Goal: Task Accomplishment & Management: Complete application form

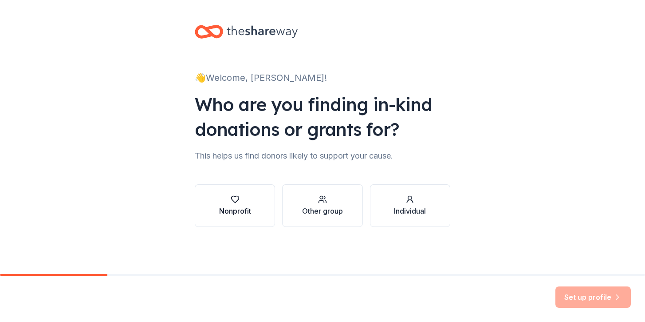
click at [244, 207] on div "Nonprofit" at bounding box center [235, 210] width 32 height 11
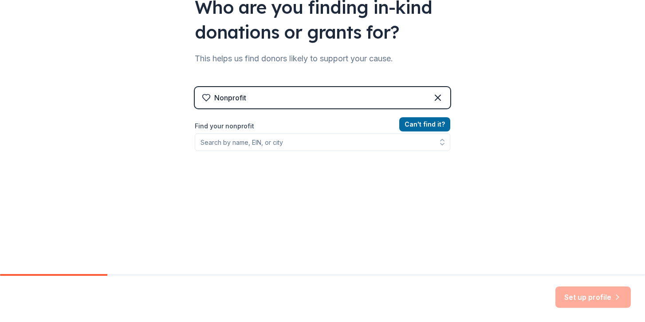
scroll to position [99, 0]
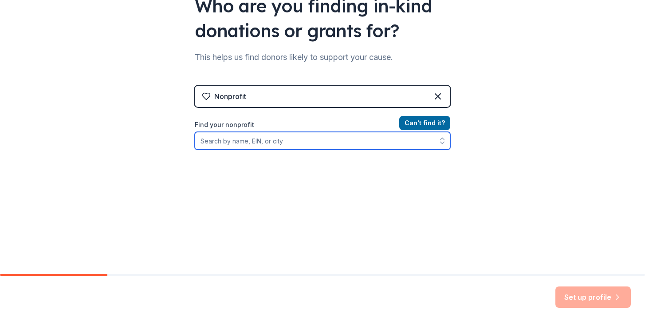
click at [274, 143] on input "Find your nonprofit" at bounding box center [323, 141] width 256 height 18
type input "friends of [PERSON_NAME]"
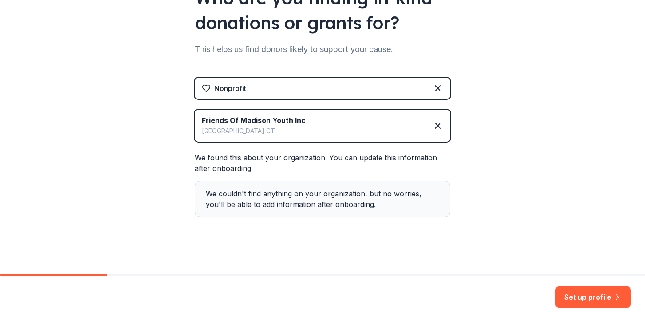
scroll to position [110, 0]
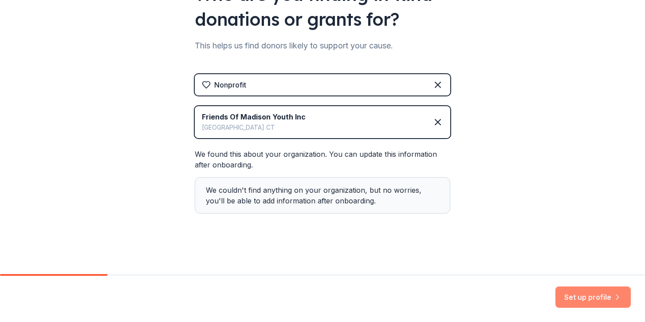
click at [573, 295] on button "Set up profile" at bounding box center [593, 296] width 75 height 21
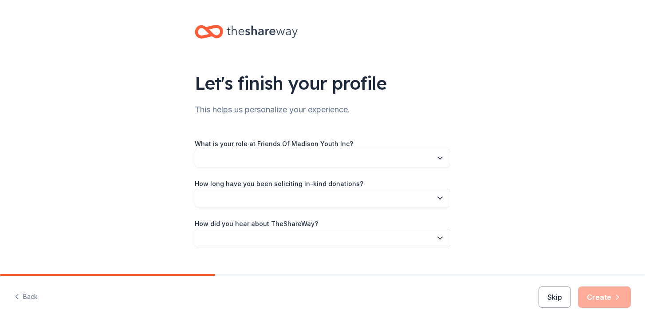
click at [319, 153] on button "button" at bounding box center [323, 158] width 256 height 19
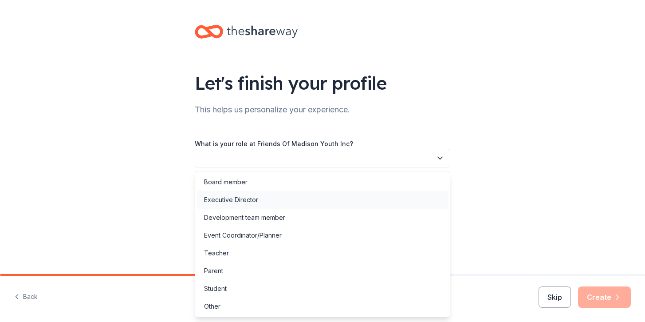
click at [239, 200] on div "Executive Director" at bounding box center [231, 199] width 54 height 11
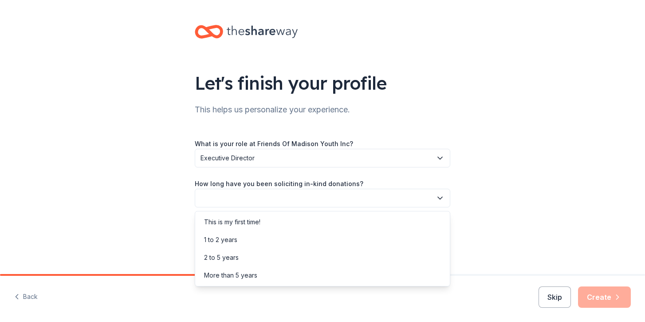
click at [252, 198] on button "button" at bounding box center [323, 198] width 256 height 19
click at [226, 277] on div "More than 5 years" at bounding box center [230, 275] width 53 height 11
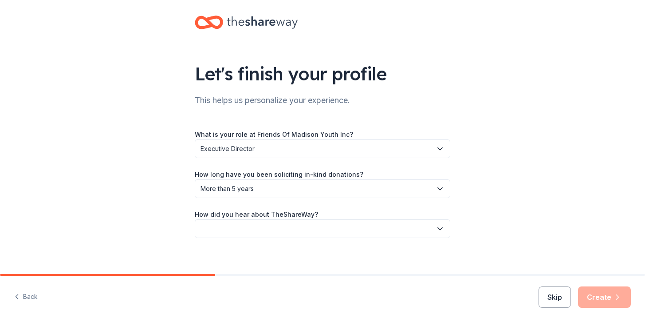
scroll to position [16, 0]
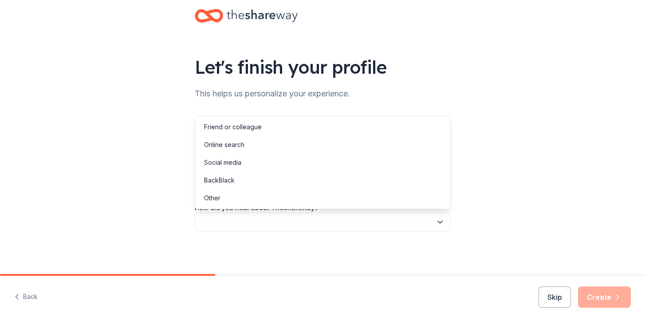
click at [276, 222] on button "button" at bounding box center [323, 222] width 256 height 19
click at [237, 144] on div "Online search" at bounding box center [224, 144] width 40 height 11
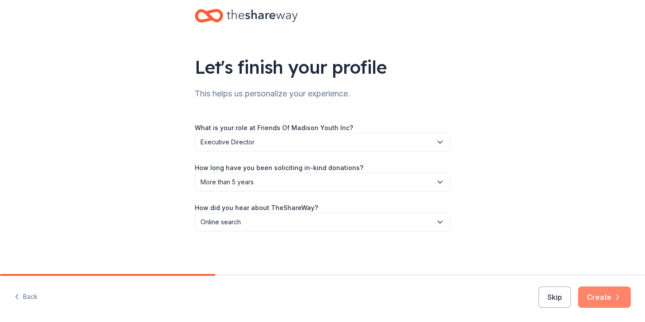
click at [603, 298] on button "Create" at bounding box center [604, 296] width 53 height 21
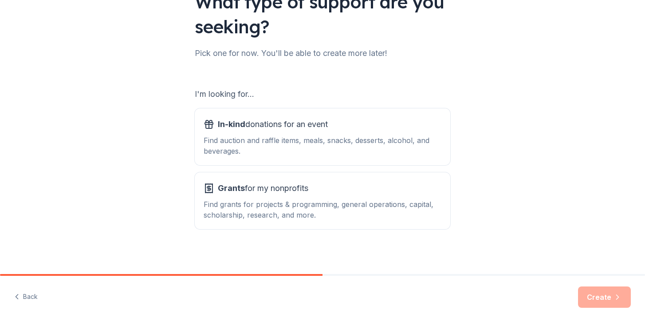
scroll to position [84, 0]
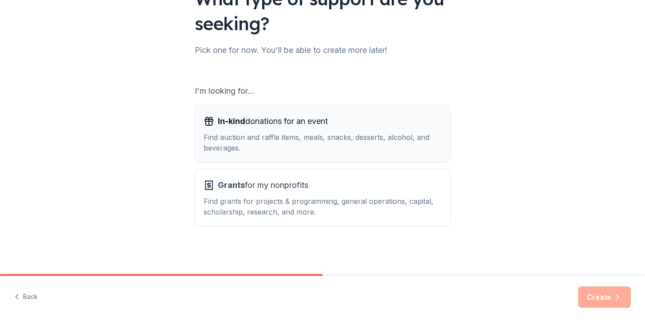
click at [313, 131] on div "In-kind donations for an event Find auction and raffle items, meals, snacks, de…" at bounding box center [323, 133] width 238 height 39
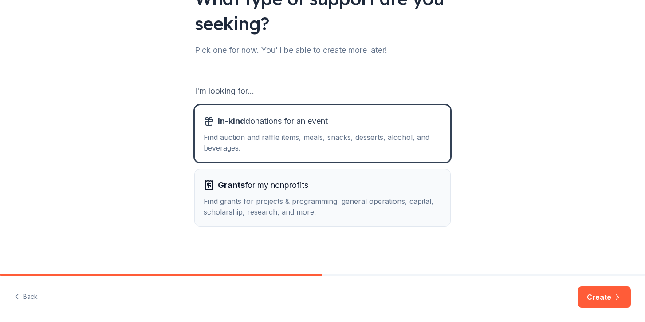
click at [387, 199] on div "Find grants for projects & programming, general operations, capital, scholarshi…" at bounding box center [323, 206] width 238 height 21
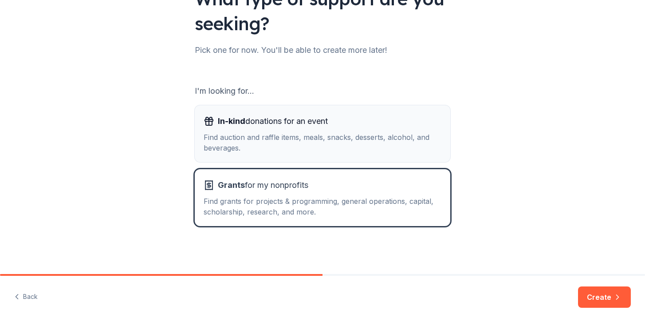
click at [349, 143] on div "Find auction and raffle items, meals, snacks, desserts, alcohol, and beverages." at bounding box center [323, 142] width 238 height 21
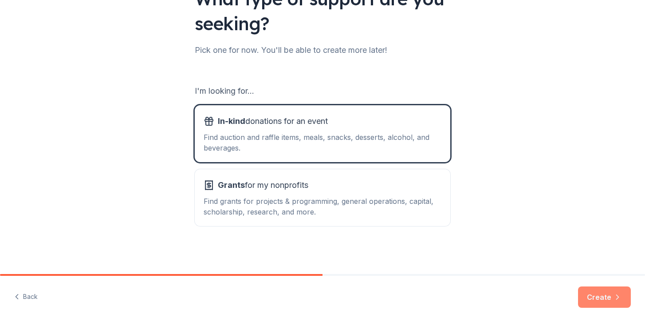
click at [603, 297] on button "Create" at bounding box center [604, 296] width 53 height 21
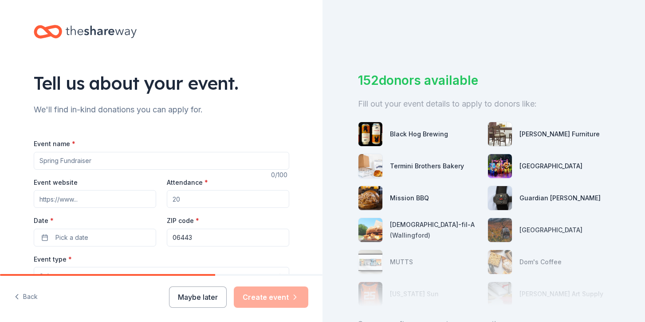
click at [103, 160] on input "Event name *" at bounding box center [162, 161] width 256 height 18
type input "25th year Anniversary"
click at [91, 199] on input "Event website" at bounding box center [95, 199] width 122 height 18
click at [119, 197] on input "[DOMAIN_NAME]" at bounding box center [95, 199] width 122 height 18
type input "m"
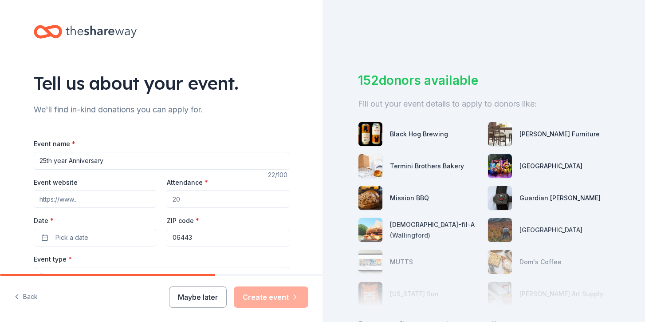
click at [122, 203] on input "Event website" at bounding box center [95, 199] width 122 height 18
type input "M"
click at [81, 197] on input "Event website" at bounding box center [95, 199] width 122 height 18
paste input "[URL][DOMAIN_NAME]"
type input "[URL][DOMAIN_NAME]"
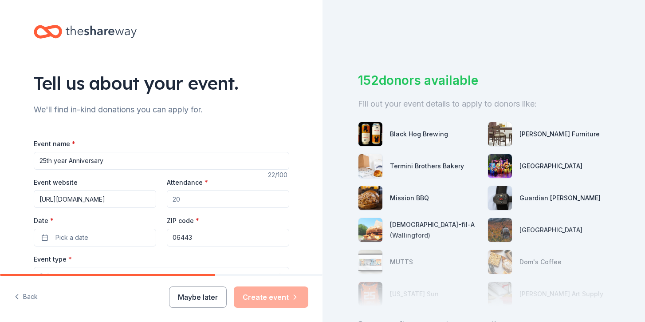
click at [192, 197] on input "Attendance *" at bounding box center [228, 199] width 122 height 18
type input "200"
click at [109, 239] on button "Pick a date" at bounding box center [95, 238] width 122 height 18
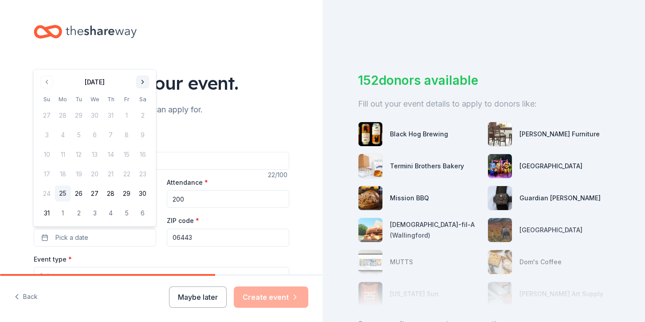
click at [142, 80] on button "Go to next month" at bounding box center [143, 82] width 12 height 12
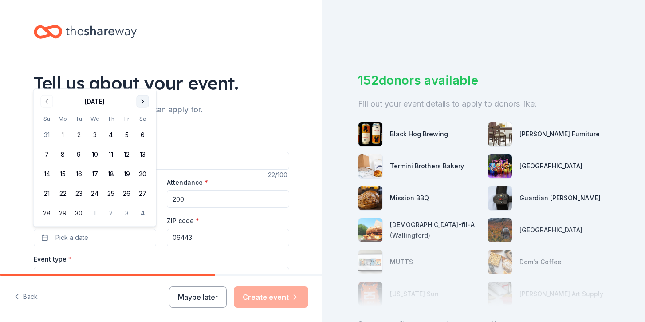
click at [142, 102] on button "Go to next month" at bounding box center [143, 101] width 12 height 12
click at [145, 136] on button "4" at bounding box center [143, 135] width 16 height 16
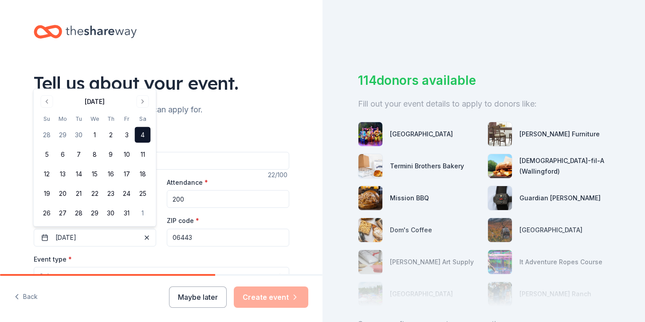
click at [307, 223] on div "Tell us about your event. We'll find in-kind donations you can apply for. Event…" at bounding box center [161, 295] width 323 height 591
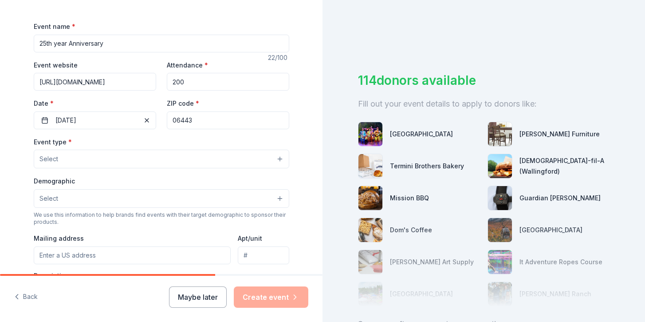
scroll to position [118, 0]
click at [124, 160] on button "Select" at bounding box center [162, 158] width 256 height 19
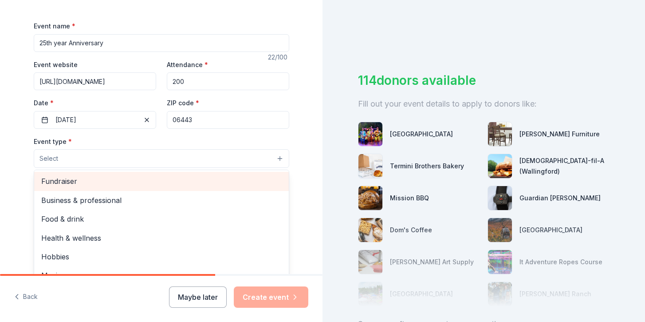
click at [74, 179] on span "Fundraiser" at bounding box center [161, 181] width 240 height 12
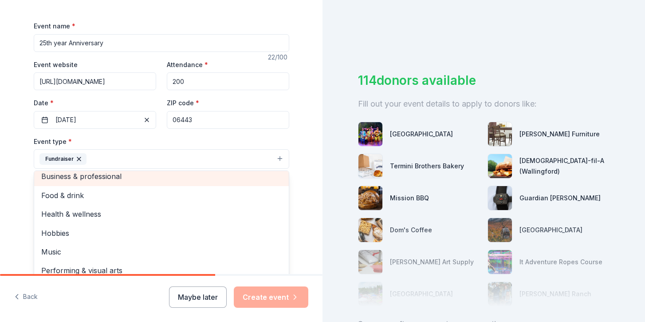
scroll to position [11, 0]
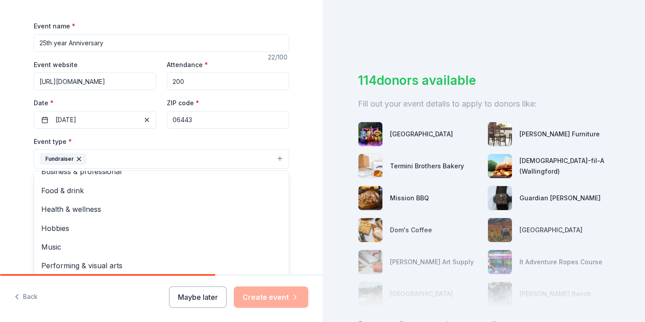
click at [20, 182] on div "Tell us about your event. We'll find in-kind donations you can apply for. Event…" at bounding box center [162, 177] width 284 height 591
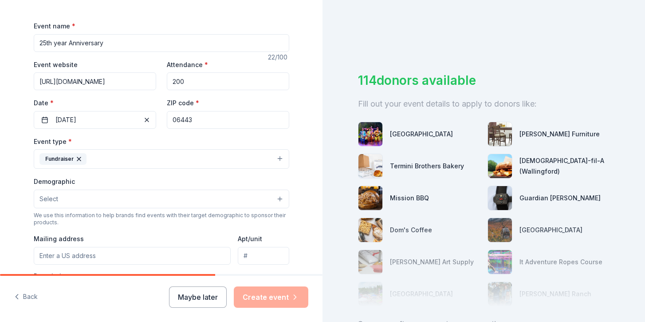
click at [64, 198] on button "Select" at bounding box center [162, 198] width 256 height 19
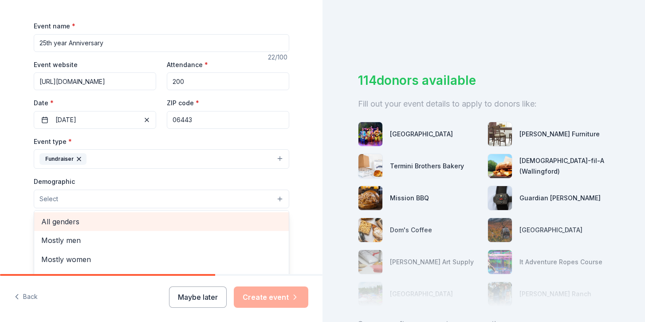
click at [71, 221] on span "All genders" at bounding box center [161, 222] width 240 height 12
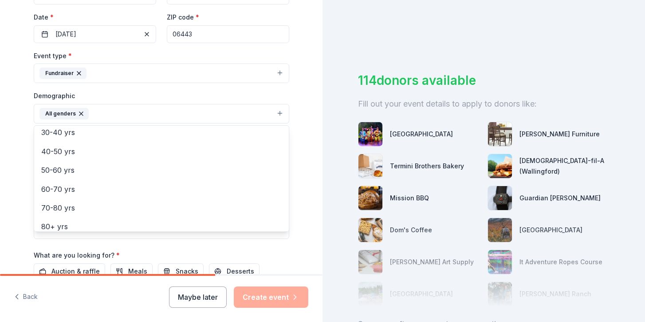
scroll to position [124, 0]
click at [17, 155] on div "Tell us about your event. We'll find in-kind donations you can apply for. Event…" at bounding box center [161, 93] width 323 height 592
click at [119, 112] on button "All genders" at bounding box center [162, 114] width 256 height 20
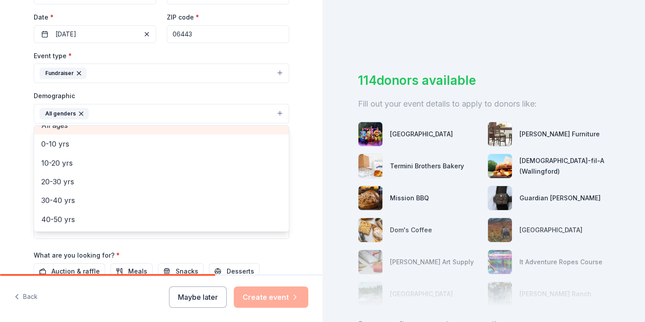
scroll to position [54, 0]
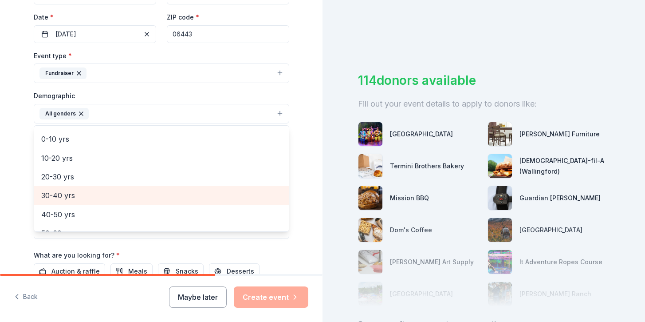
click at [78, 196] on span "30-40 yrs" at bounding box center [161, 195] width 240 height 12
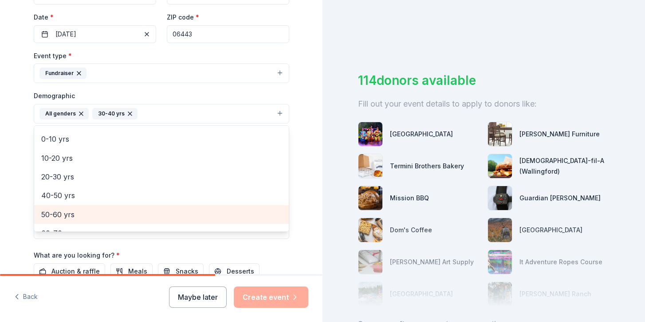
click at [72, 212] on span "50-60 yrs" at bounding box center [161, 215] width 240 height 12
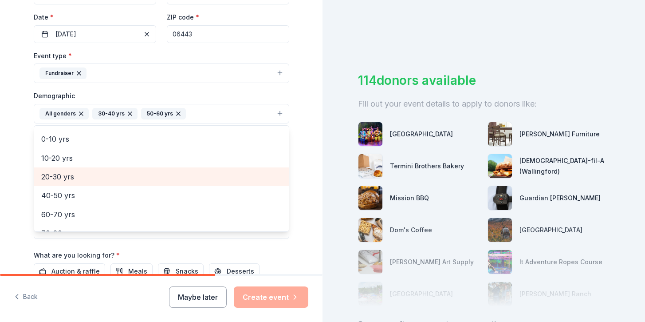
click at [68, 173] on span "20-30 yrs" at bounding box center [161, 177] width 240 height 12
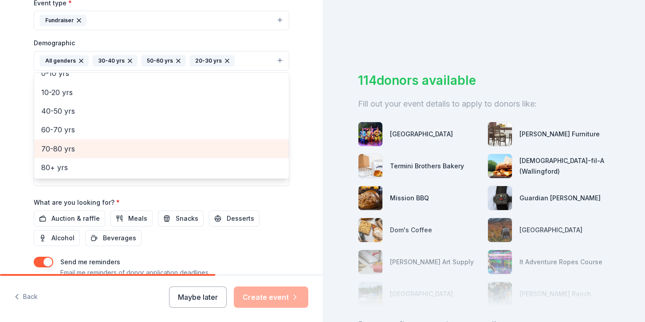
scroll to position [257, 0]
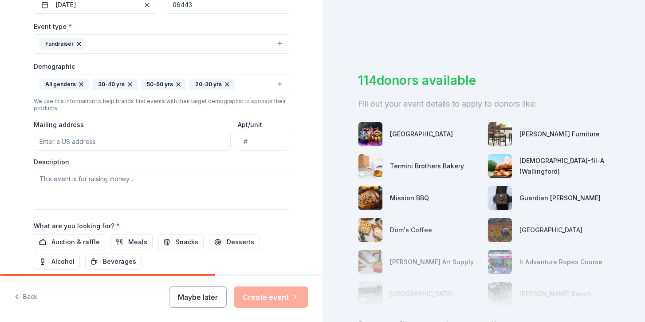
scroll to position [229, 0]
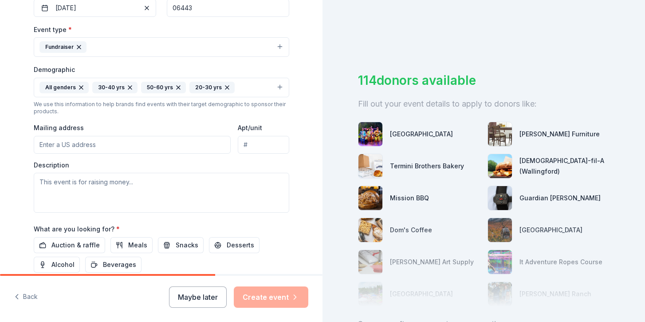
click at [67, 145] on input "Mailing address" at bounding box center [132, 145] width 197 height 18
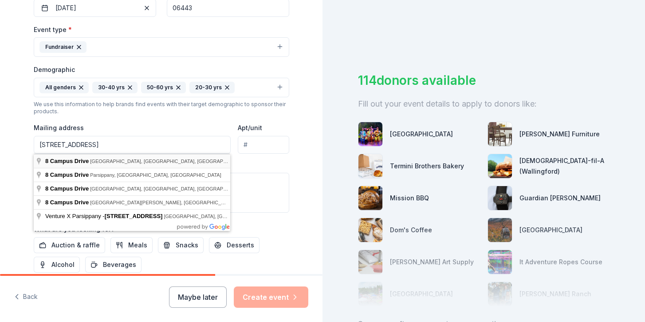
type input "[STREET_ADDRESS]"
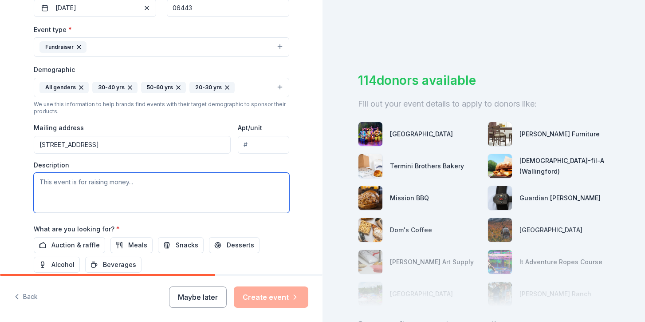
click at [95, 189] on textarea at bounding box center [162, 193] width 256 height 40
click at [147, 185] on textarea at bounding box center [162, 193] width 256 height 40
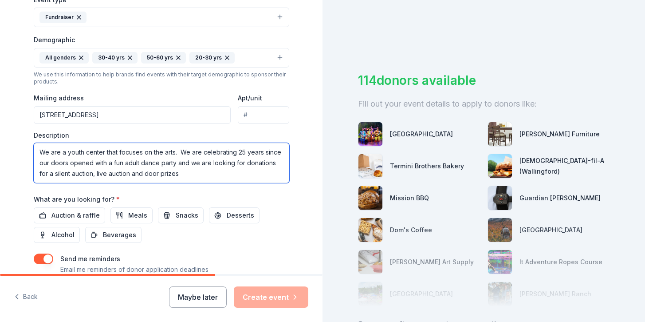
scroll to position [261, 0]
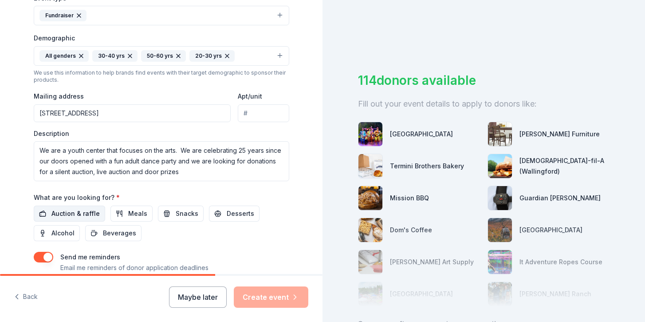
click at [71, 213] on span "Auction & raffle" at bounding box center [75, 213] width 48 height 11
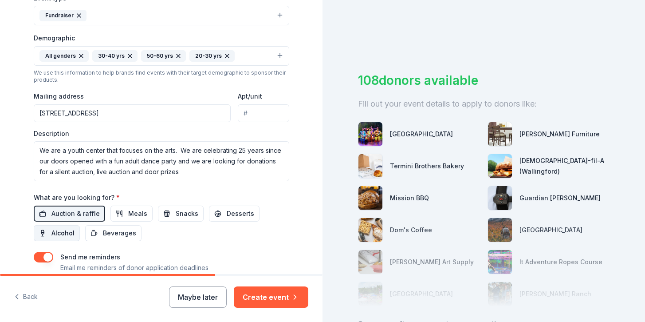
click at [64, 232] on span "Alcohol" at bounding box center [62, 233] width 23 height 11
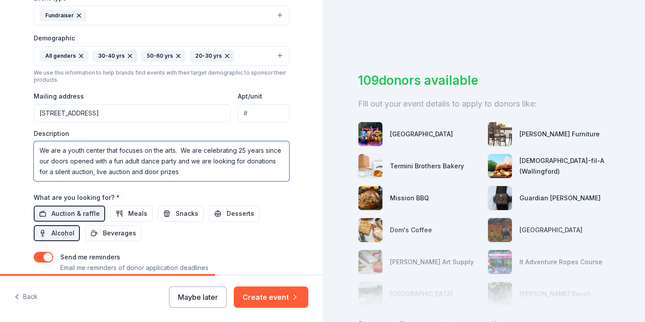
click at [177, 162] on textarea "We are a youth center that focuses on the arts. We are celebrating 25 years sin…" at bounding box center [162, 161] width 256 height 40
click at [213, 173] on textarea "We are a youth center that focuses on the arts. We are celebrating 25 years sin…" at bounding box center [162, 161] width 256 height 40
click at [189, 173] on textarea "We are a youth center that focuses on the arts. We are celebrating 25 years sin…" at bounding box center [162, 161] width 256 height 40
click at [280, 172] on textarea "We are a youth center that focuses on the arts. We are celebrating 25 years sin…" at bounding box center [162, 161] width 256 height 40
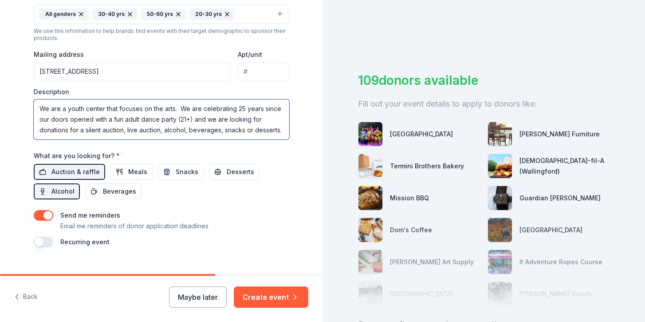
scroll to position [319, 0]
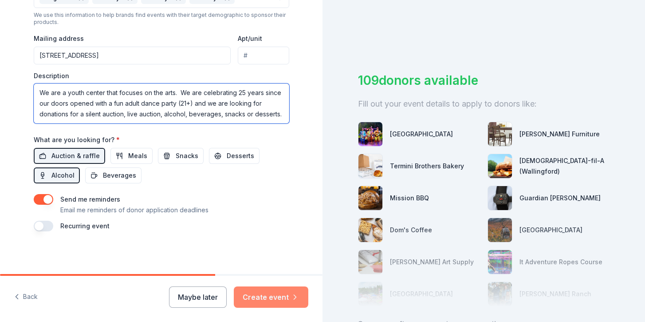
type textarea "We are a youth center that focuses on the arts. We are celebrating 25 years sin…"
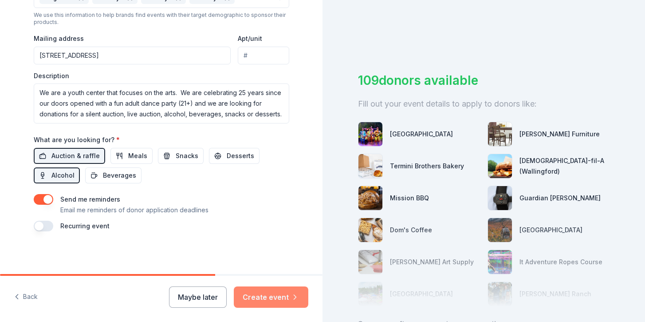
click at [275, 296] on button "Create event" at bounding box center [271, 296] width 75 height 21
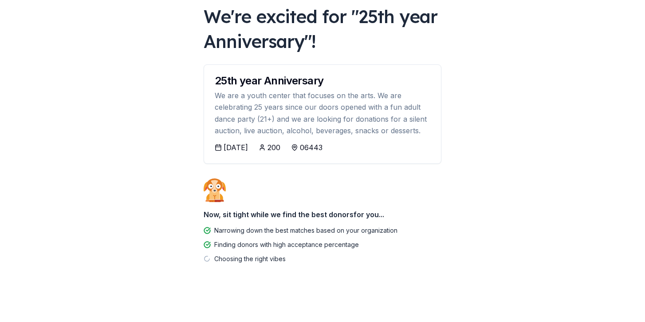
scroll to position [53, 0]
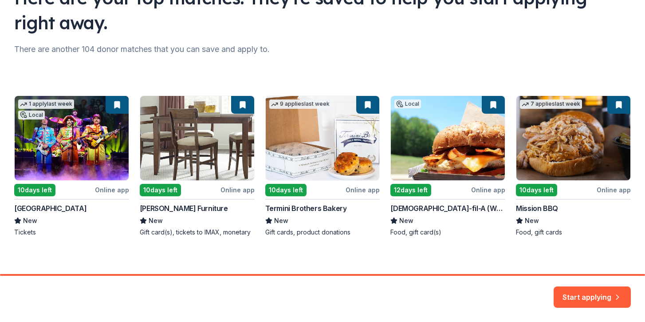
scroll to position [91, 0]
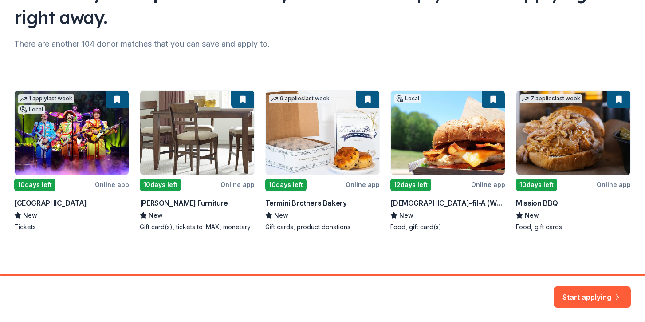
click at [92, 137] on div "1 apply last week Local 10 days left Online app Palace Theater New Tickets 10 d…" at bounding box center [322, 160] width 617 height 141
click at [589, 292] on button "Start applying" at bounding box center [592, 291] width 77 height 21
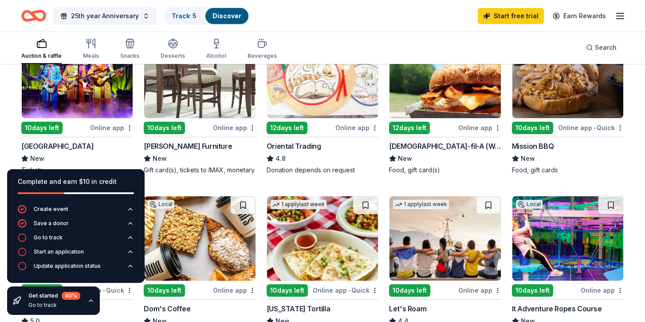
scroll to position [128, 0]
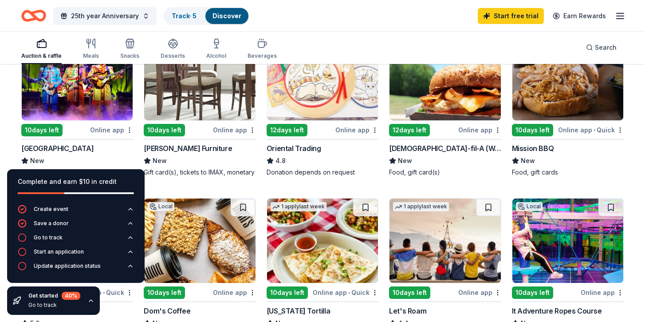
click at [120, 128] on div "Online app" at bounding box center [111, 129] width 43 height 11
click at [89, 300] on icon "button" at bounding box center [91, 300] width 4 height 2
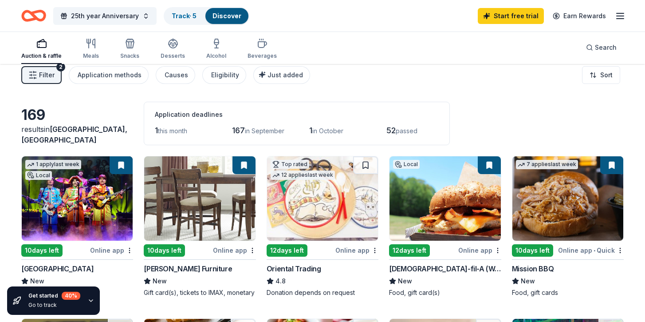
scroll to position [0, 0]
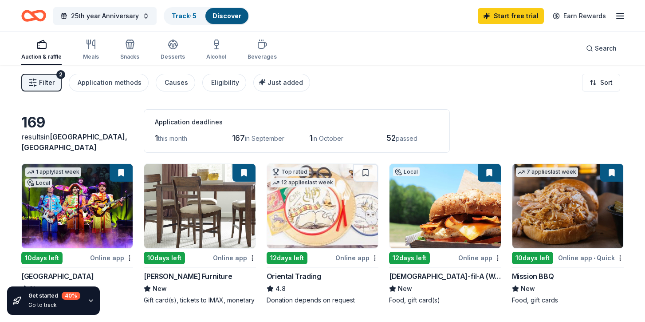
click at [587, 196] on img at bounding box center [567, 206] width 111 height 84
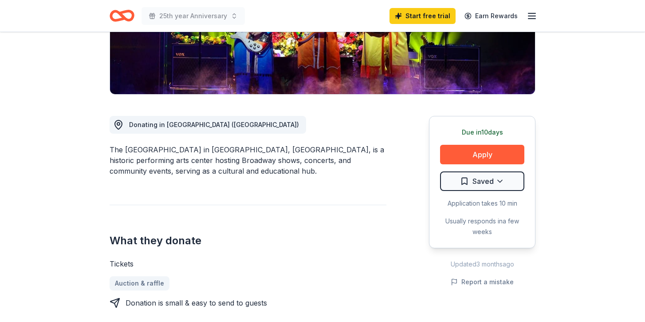
scroll to position [177, 0]
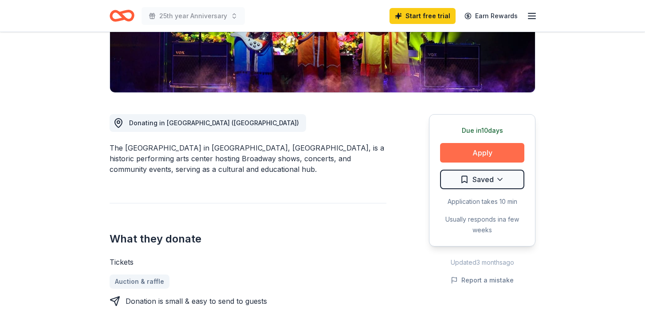
click at [471, 151] on button "Apply" at bounding box center [482, 153] width 84 height 20
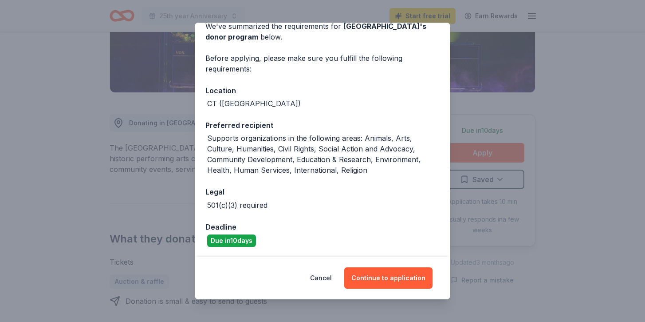
scroll to position [46, 0]
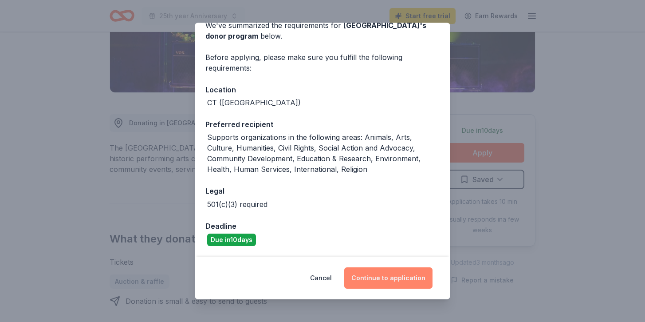
click at [365, 275] on button "Continue to application" at bounding box center [388, 277] width 88 height 21
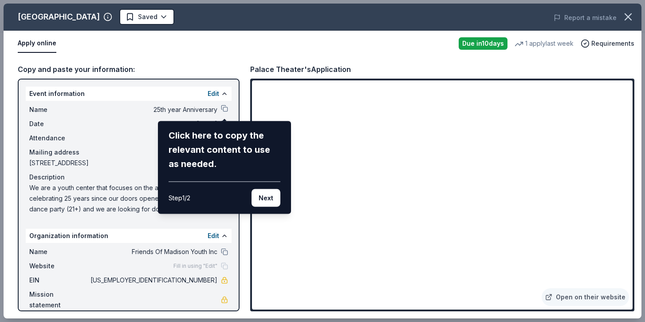
click at [224, 110] on div "Palace Theater Saved Report a mistake Apply online Due in 10 days 1 apply last …" at bounding box center [323, 161] width 638 height 315
click at [264, 196] on button "Next" at bounding box center [266, 198] width 29 height 18
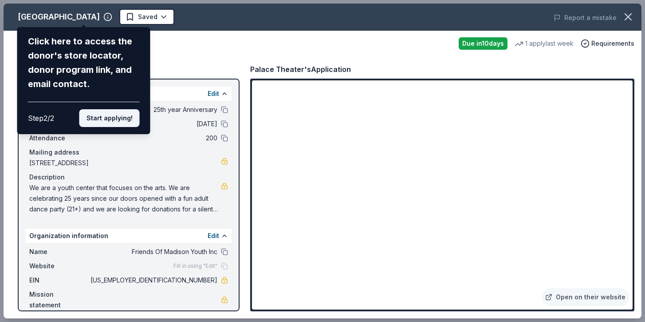
click at [126, 118] on button "Start applying!" at bounding box center [109, 118] width 60 height 18
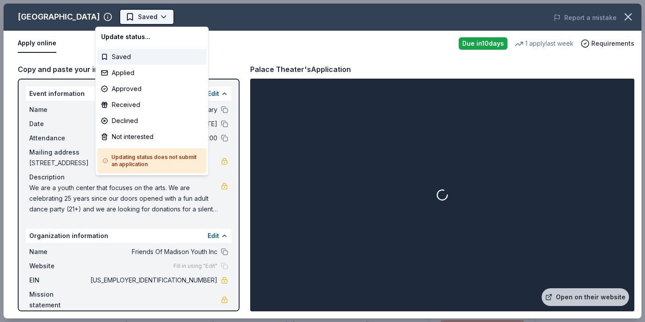
scroll to position [0, 0]
click at [134, 16] on html "25th year Anniversary Saved Apply Due in 10 days Share Palace Theater New 1 app…" at bounding box center [322, 161] width 645 height 322
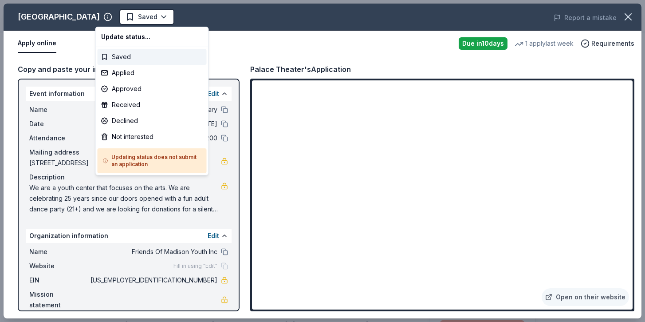
click at [112, 55] on div "Saved" at bounding box center [152, 57] width 109 height 16
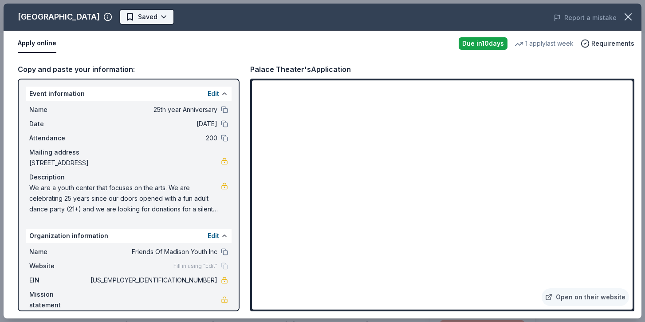
click at [113, 17] on html "25th year Anniversary Saved Apply Due in 10 days Share Palace Theater New 1 app…" at bounding box center [322, 161] width 645 height 322
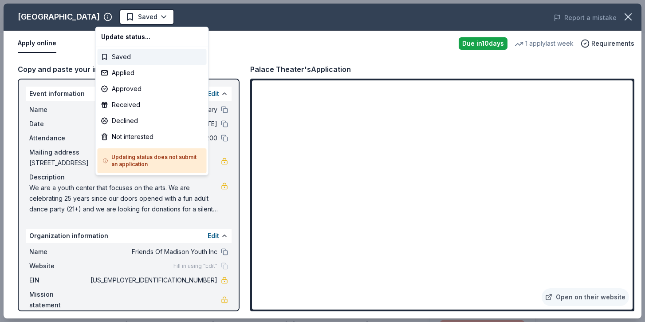
click at [121, 54] on div "Saved" at bounding box center [152, 57] width 109 height 16
